Goal: Task Accomplishment & Management: Use online tool/utility

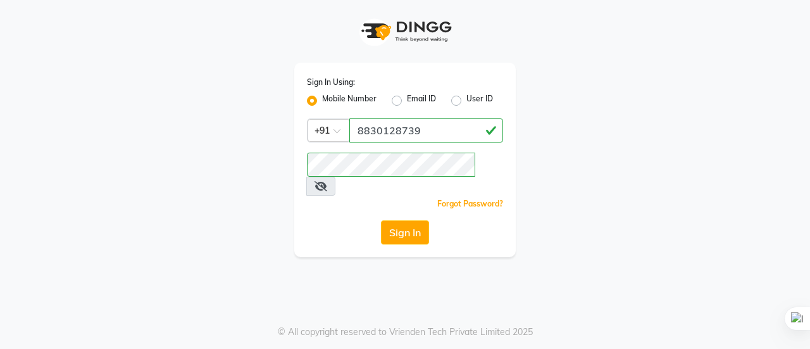
click at [401, 220] on button "Sign In" at bounding box center [405, 232] width 48 height 24
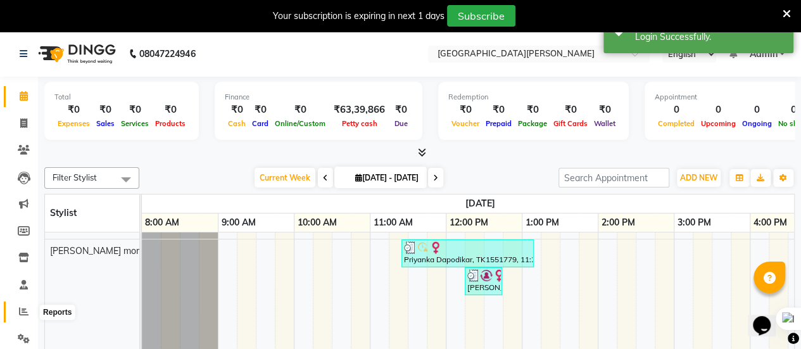
click at [18, 318] on span at bounding box center [24, 312] width 22 height 15
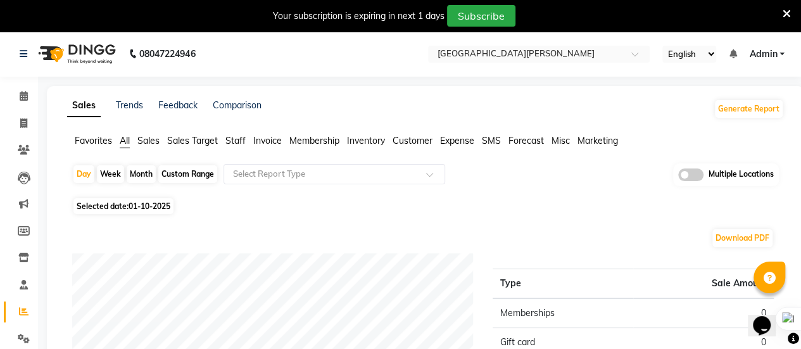
click at [431, 172] on span at bounding box center [434, 178] width 16 height 13
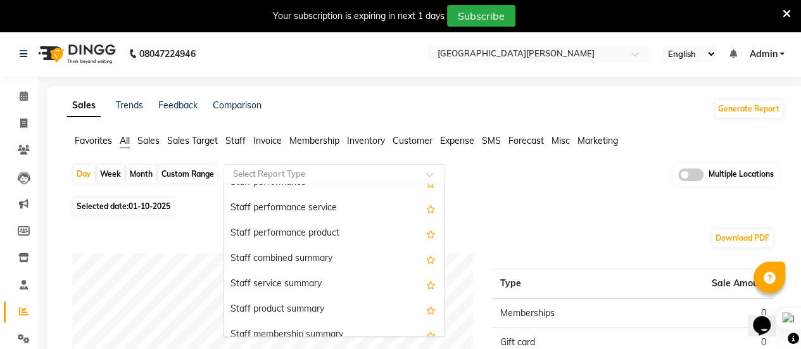
scroll to position [696, 0]
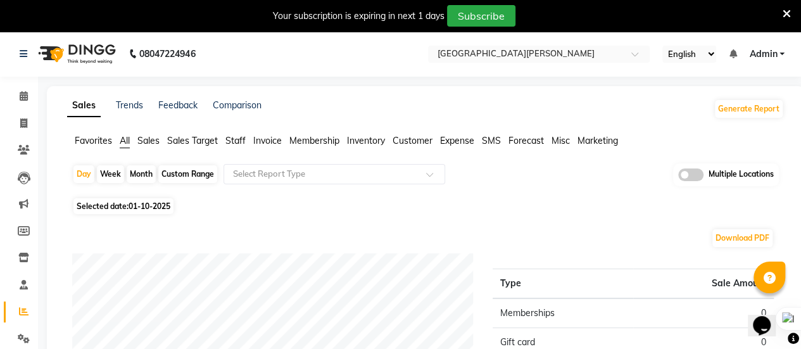
click at [403, 141] on span "Customer" at bounding box center [413, 140] width 40 height 11
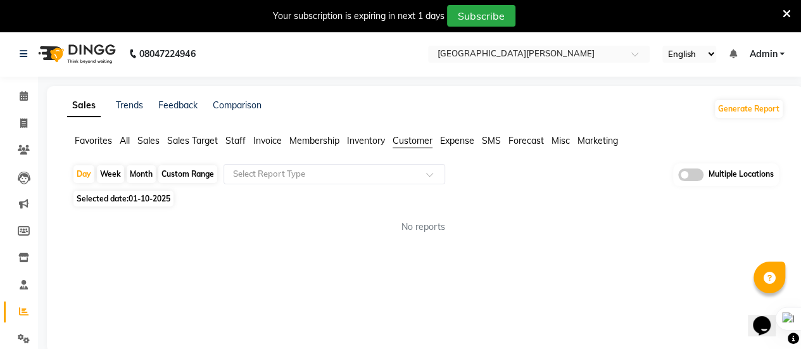
click at [436, 176] on span at bounding box center [434, 178] width 16 height 13
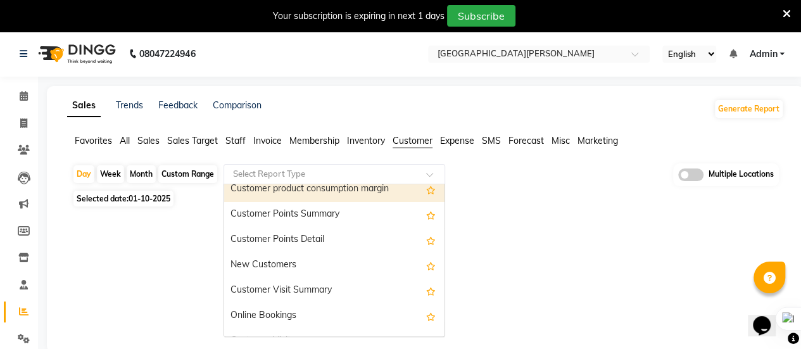
scroll to position [177, 0]
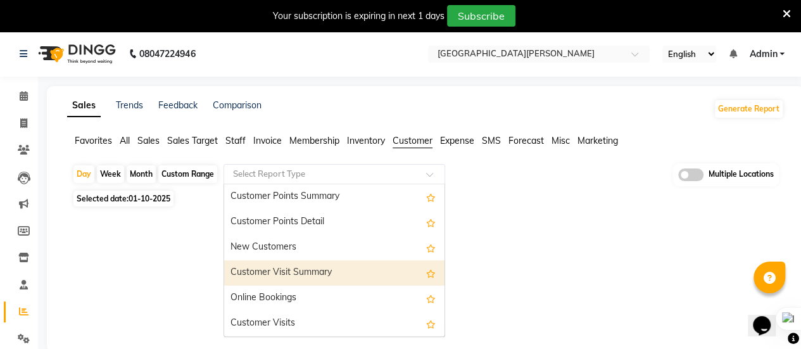
click at [310, 268] on div "Customer Visit Summary" at bounding box center [334, 272] width 220 height 25
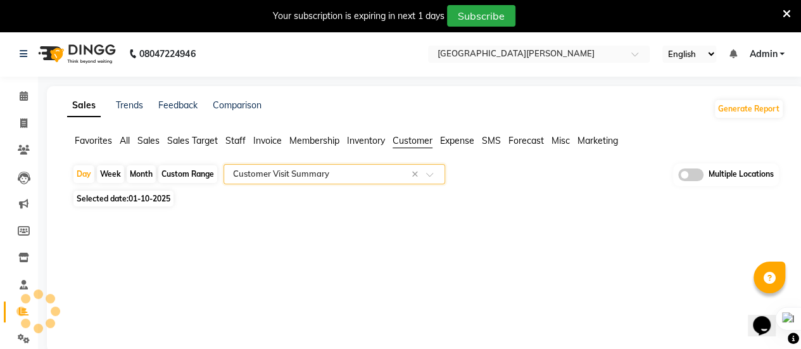
select select "full_report"
select select "csv"
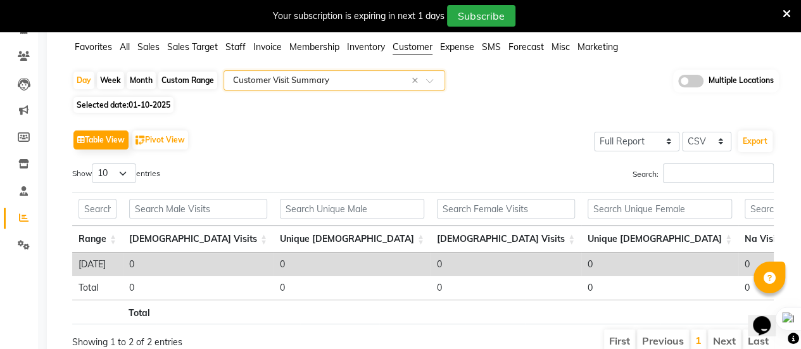
scroll to position [30, 0]
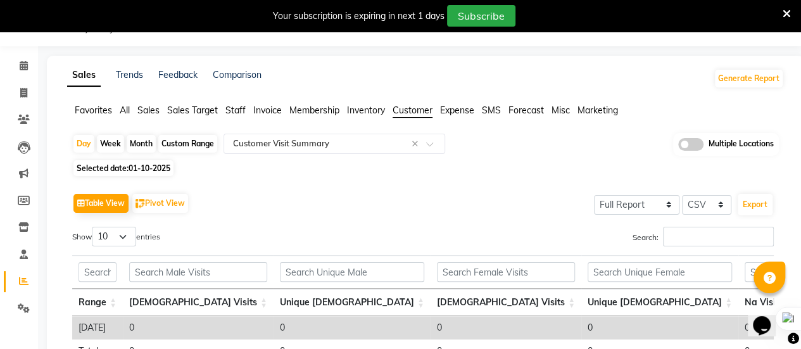
click at [110, 146] on div "Week" at bounding box center [110, 144] width 27 height 18
select select "10"
select select "2025"
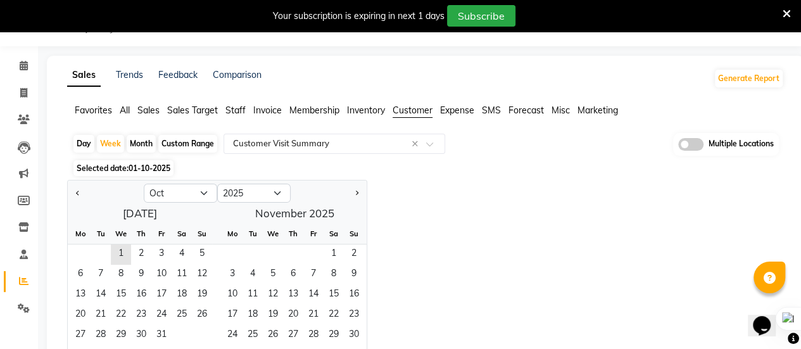
click at [73, 188] on button "Previous month" at bounding box center [78, 193] width 10 height 20
select select "9"
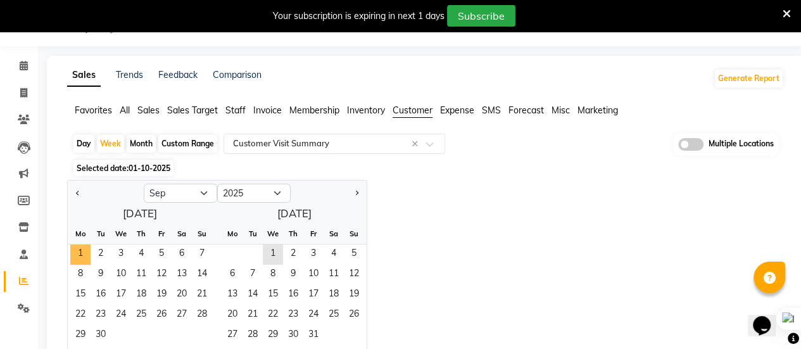
click at [86, 251] on span "1" at bounding box center [80, 254] width 20 height 20
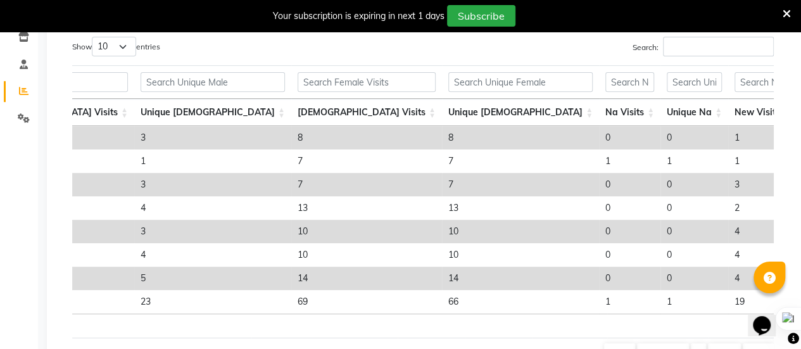
scroll to position [0, 0]
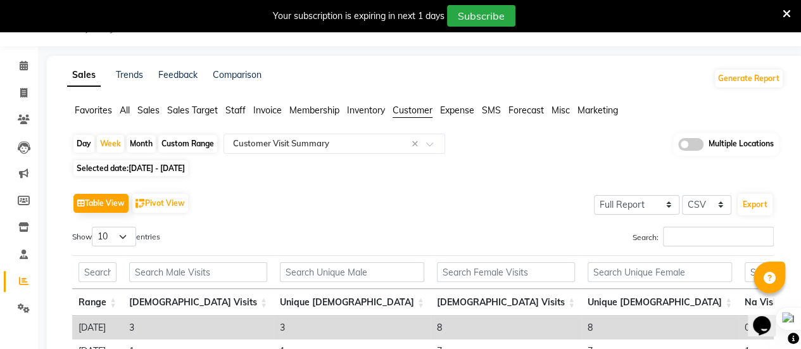
click at [142, 144] on div "Month" at bounding box center [141, 144] width 29 height 18
select select "9"
select select "2025"
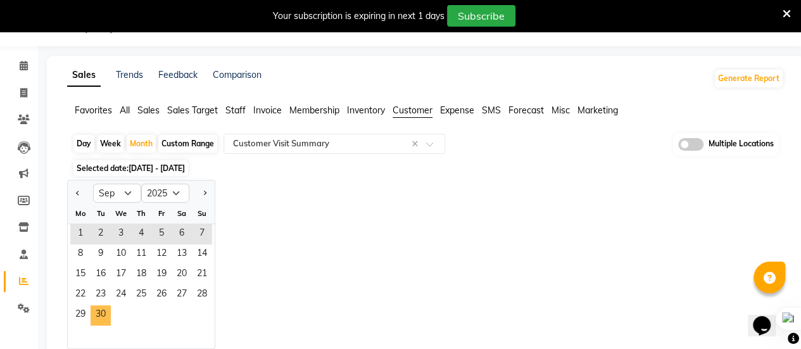
click at [96, 315] on span "30" at bounding box center [101, 315] width 20 height 20
